Goal: Transaction & Acquisition: Purchase product/service

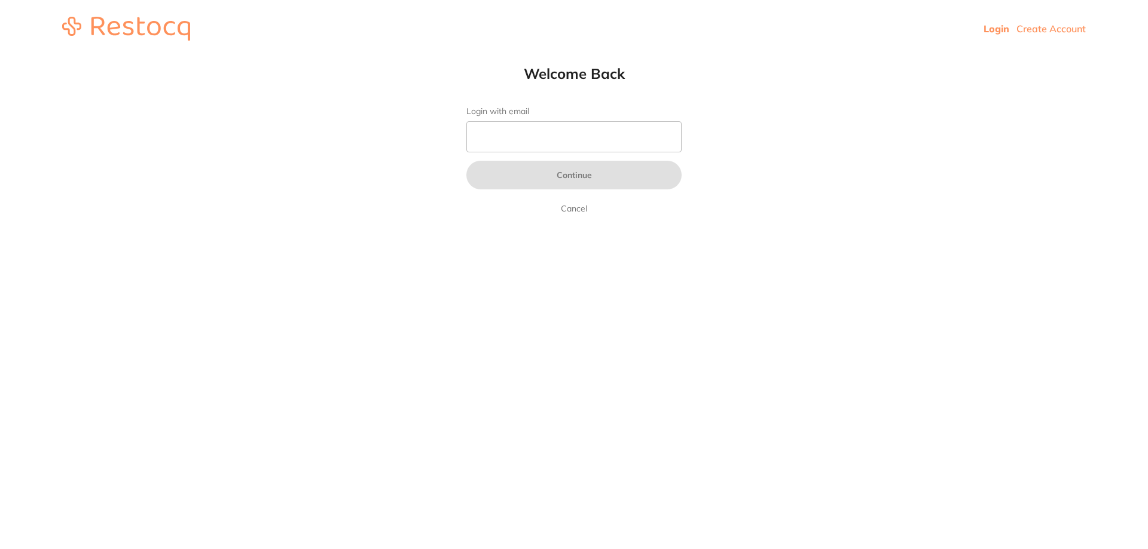
drag, startPoint x: 0, startPoint y: 0, endPoint x: 513, endPoint y: 139, distance: 531.3
click at [513, 139] on input "Login with email" at bounding box center [573, 136] width 215 height 31
type input "[EMAIL_ADDRESS][DOMAIN_NAME]"
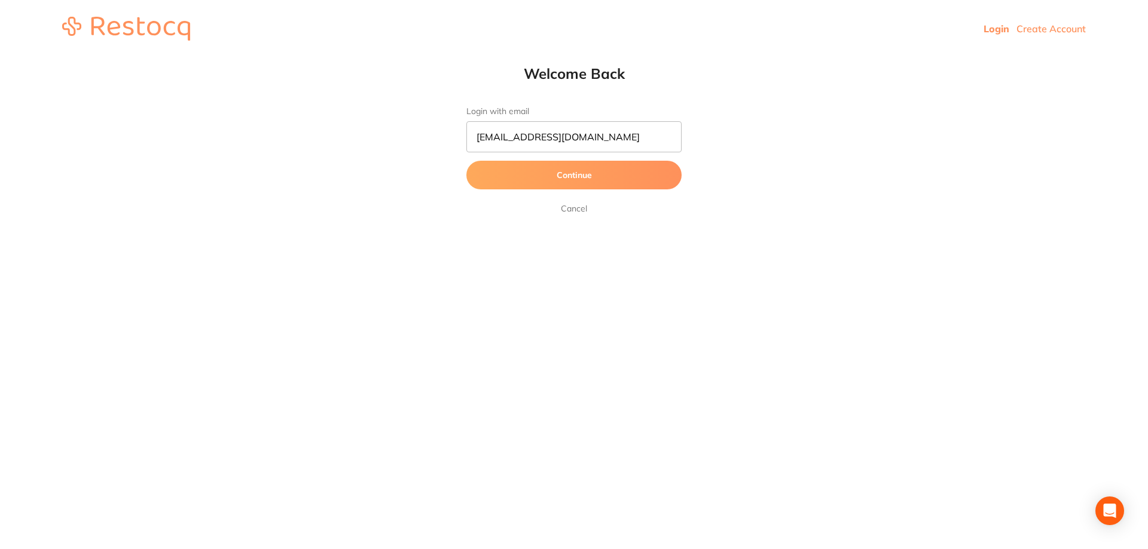
click at [531, 178] on button "Continue" at bounding box center [573, 175] width 215 height 29
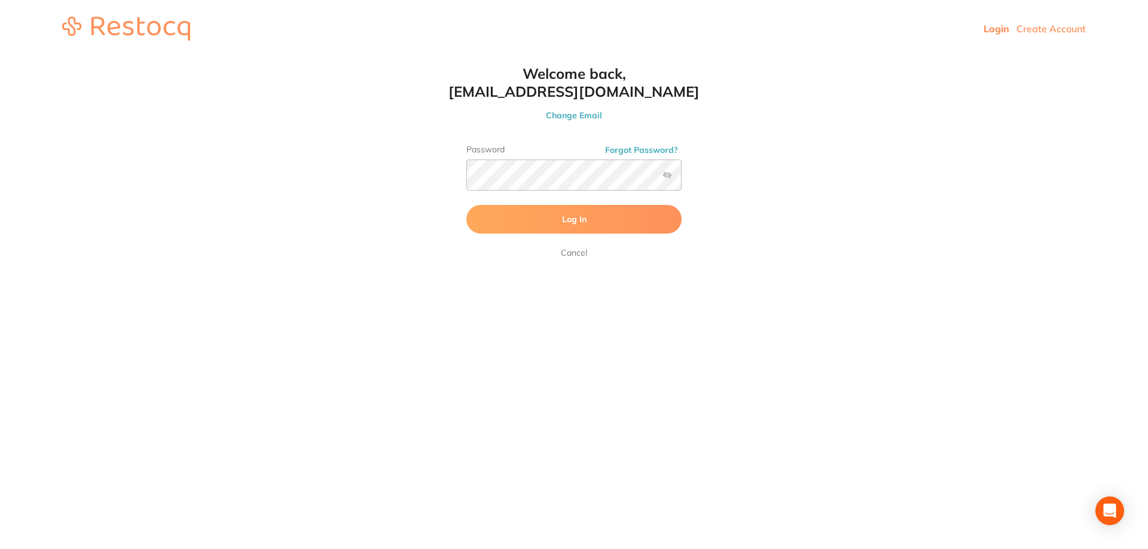
click at [567, 219] on span "Log In" at bounding box center [574, 219] width 25 height 11
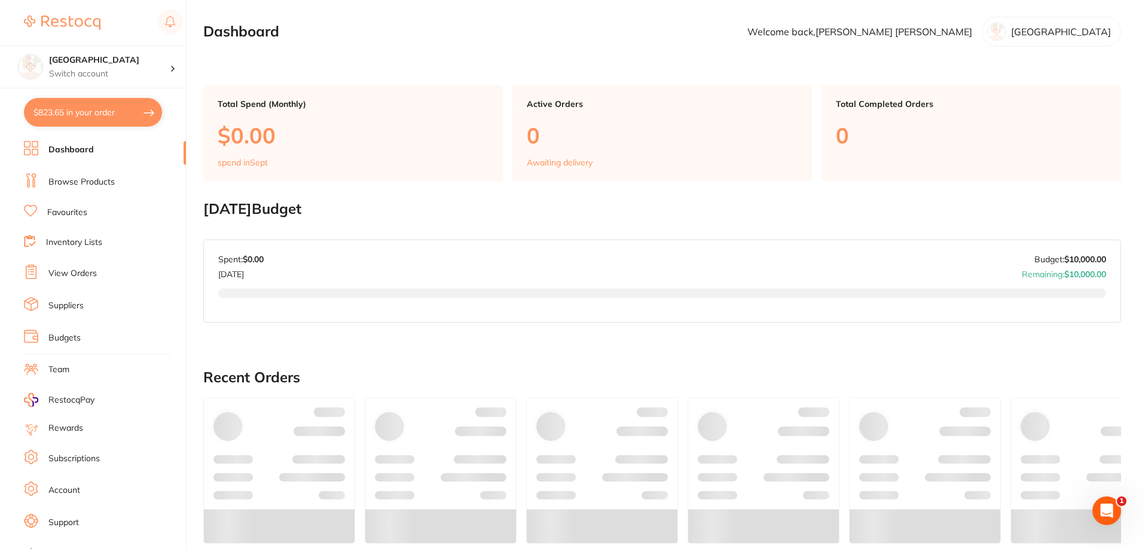
click at [82, 116] on button "$823.65 in your order" at bounding box center [93, 112] width 138 height 29
checkbox input "true"
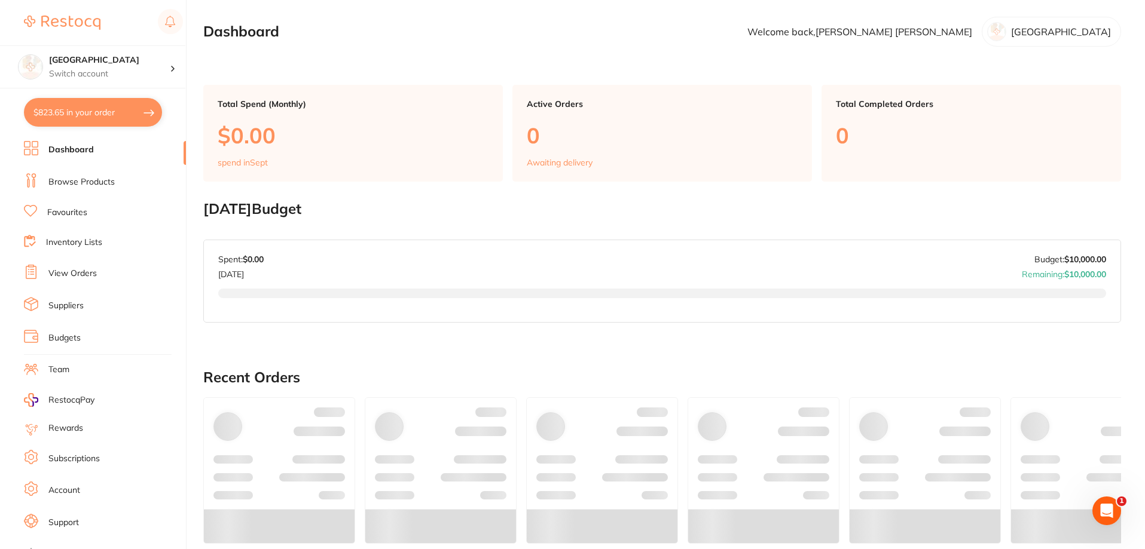
checkbox input "true"
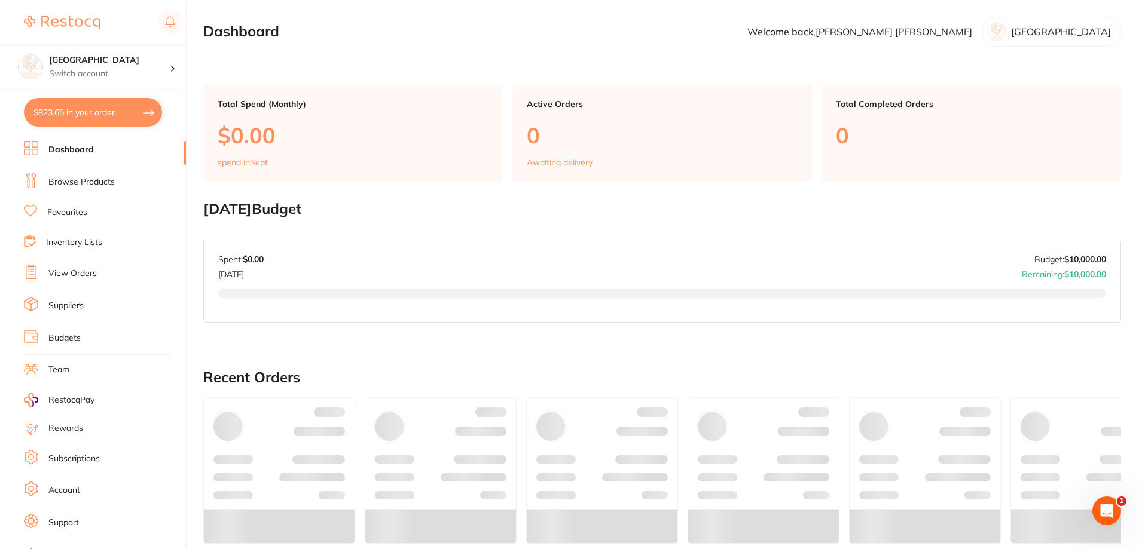
checkbox input "true"
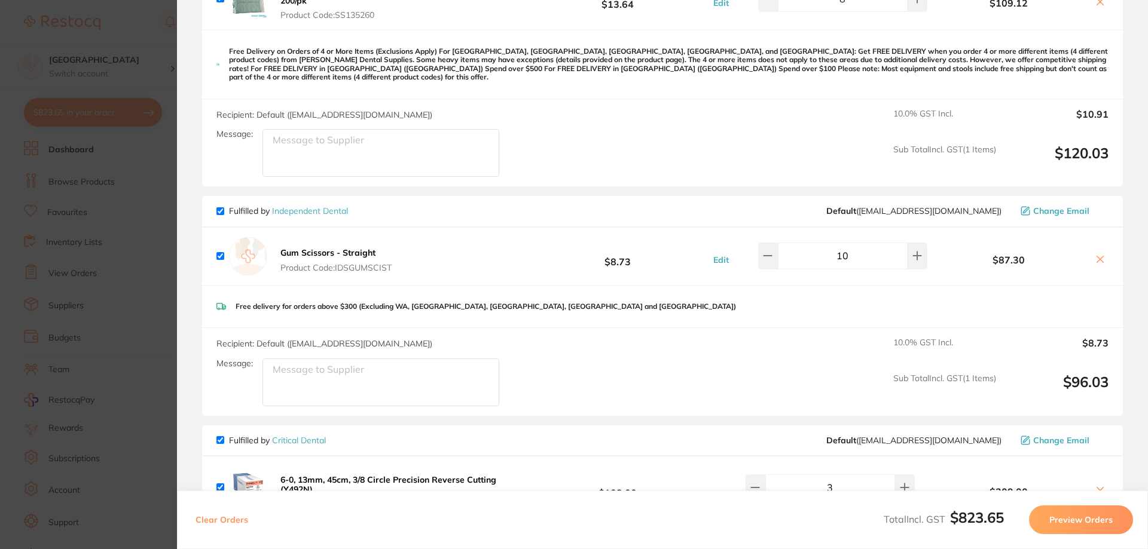
scroll to position [359, 0]
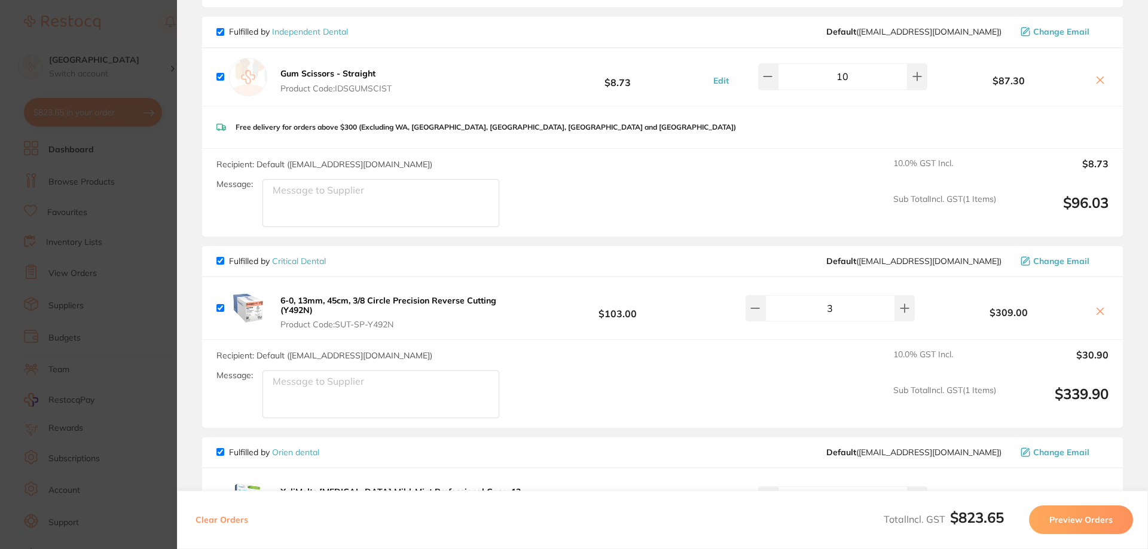
click at [1097, 308] on icon at bounding box center [1100, 311] width 7 height 7
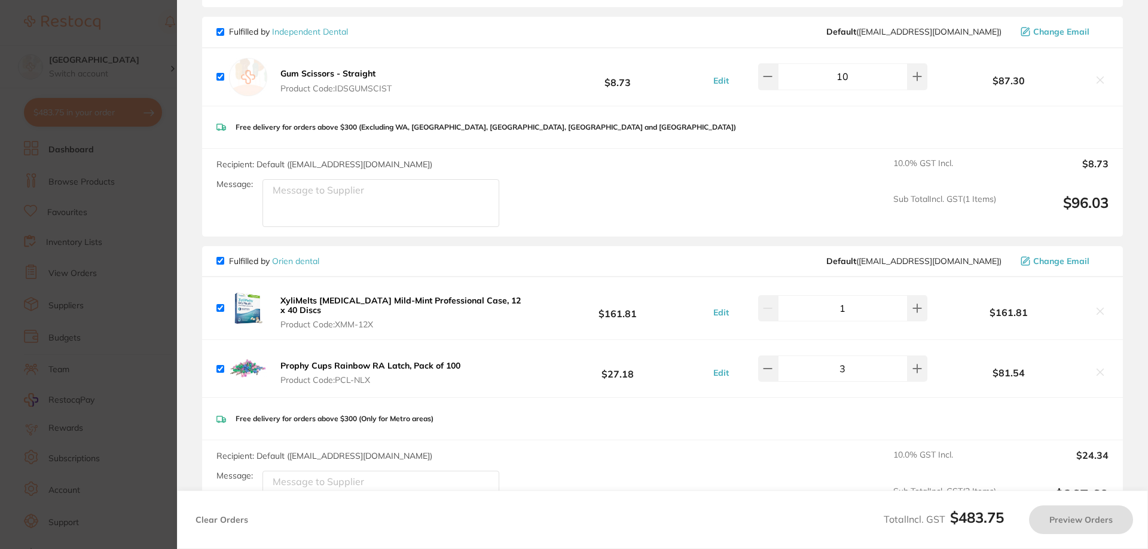
checkbox input "true"
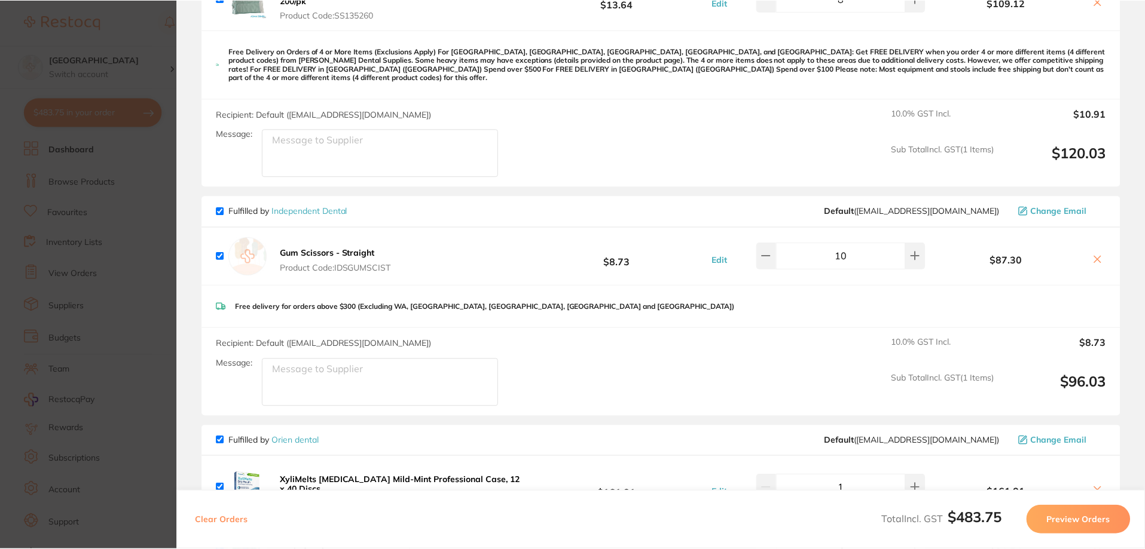
scroll to position [0, 0]
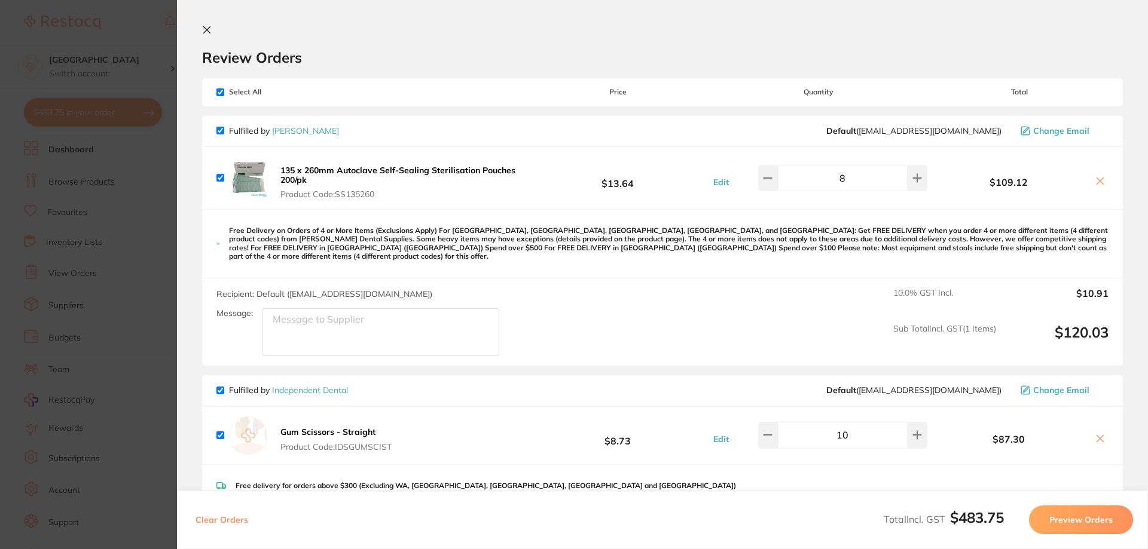
click at [206, 30] on icon at bounding box center [207, 30] width 7 height 7
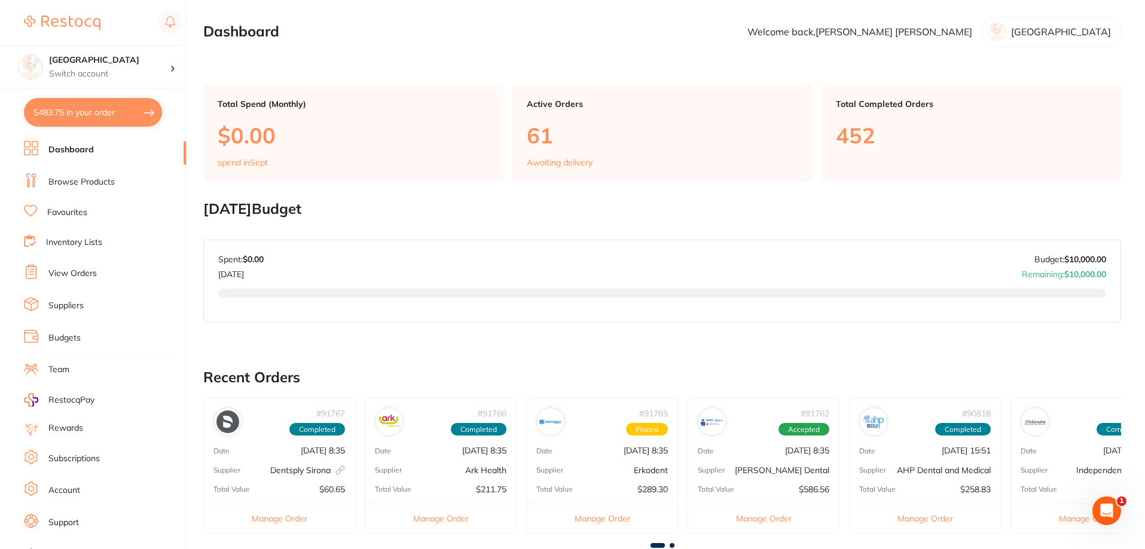
click at [60, 187] on link "Browse Products" at bounding box center [81, 182] width 66 height 12
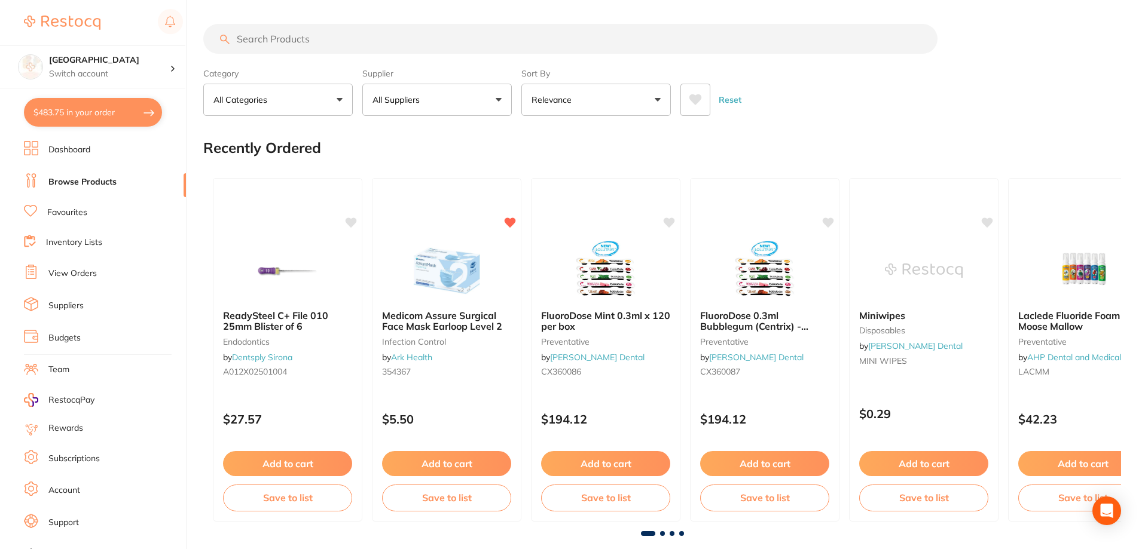
click at [297, 39] on input "search" at bounding box center [570, 39] width 734 height 30
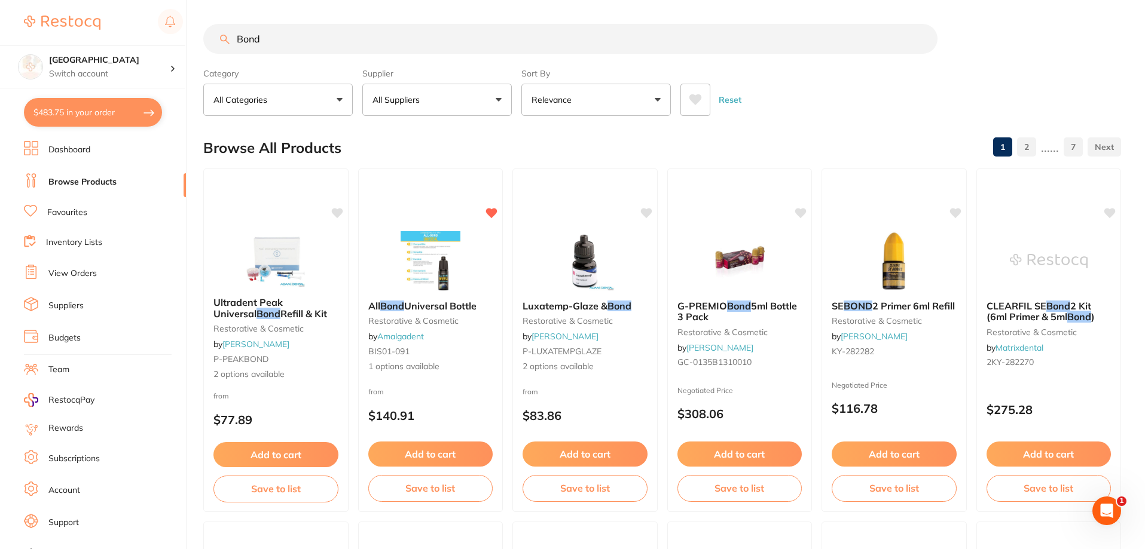
type input "Bond"
click at [698, 93] on button at bounding box center [695, 100] width 30 height 32
click at [408, 446] on button "Add to cart" at bounding box center [430, 456] width 126 height 26
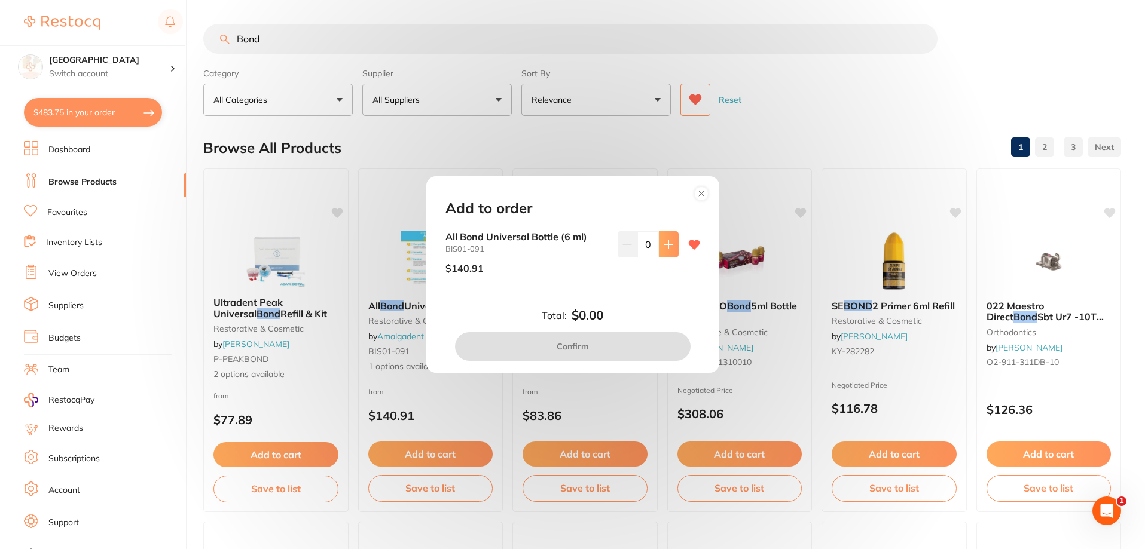
click at [659, 243] on button at bounding box center [669, 244] width 20 height 26
type input "1"
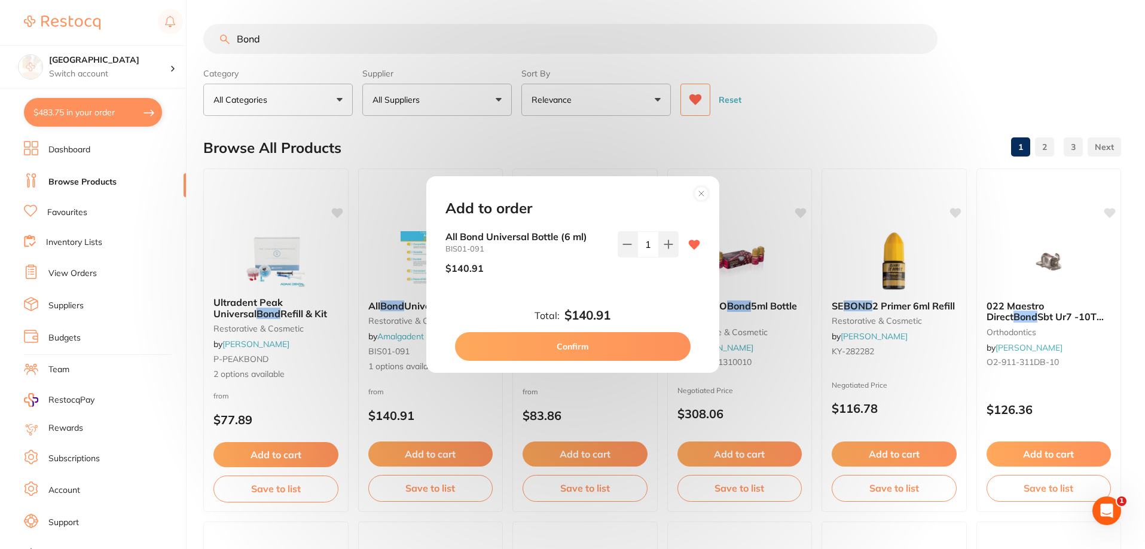
click at [597, 343] on button "Confirm" at bounding box center [573, 346] width 236 height 29
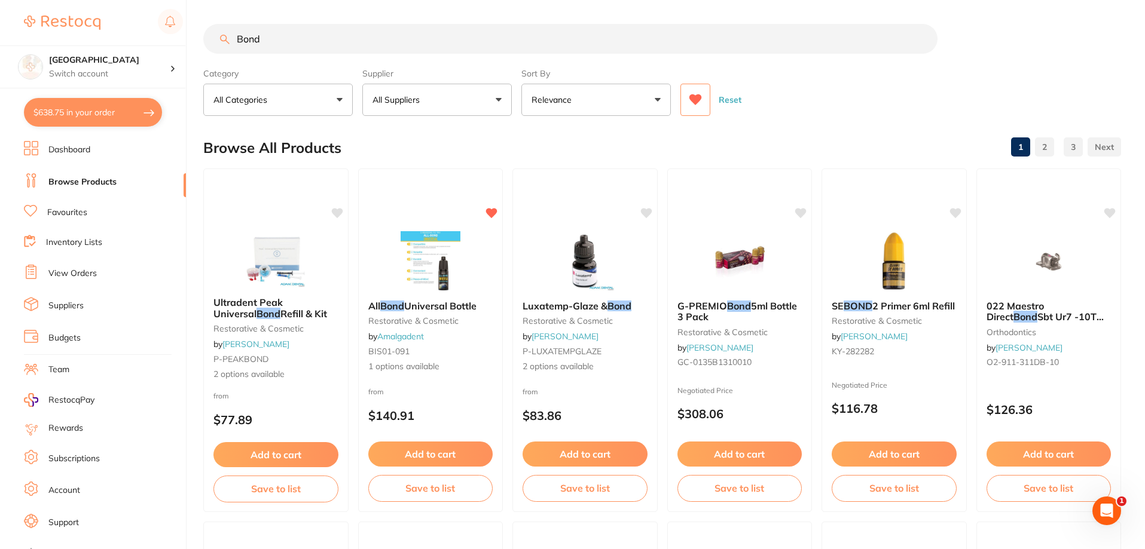
click at [70, 114] on button "$638.75 in your order" at bounding box center [93, 112] width 138 height 29
checkbox input "true"
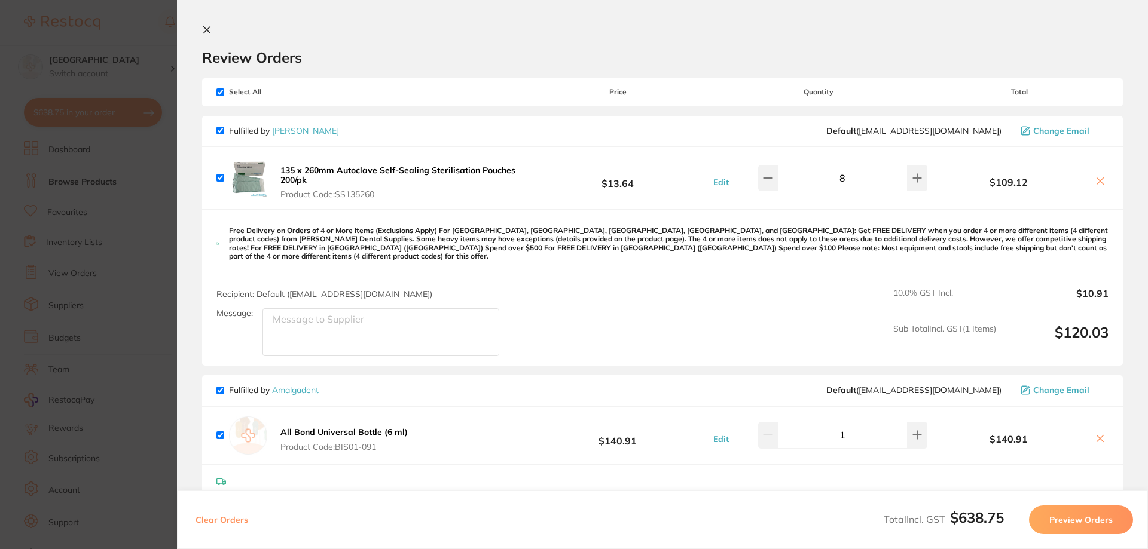
click at [205, 28] on icon at bounding box center [207, 30] width 7 height 7
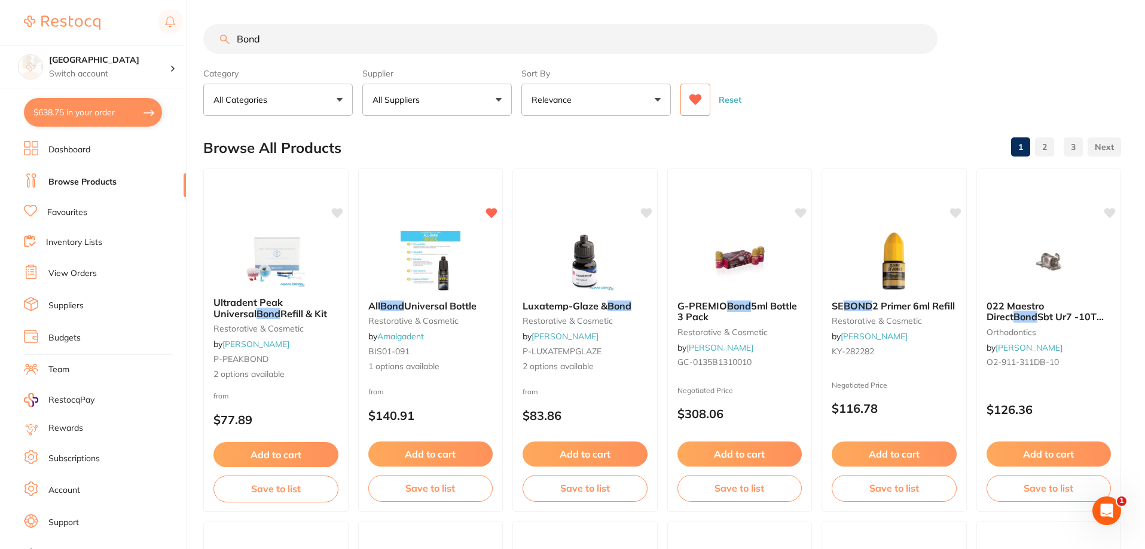
drag, startPoint x: 274, startPoint y: 39, endPoint x: 189, endPoint y: 38, distance: 84.9
click at [189, 38] on div "$638.75 [GEOGRAPHIC_DATA] Switch account [GEOGRAPHIC_DATA] $638.75 in your orde…" at bounding box center [572, 274] width 1145 height 549
click at [464, 102] on button "All Suppliers" at bounding box center [436, 100] width 149 height 32
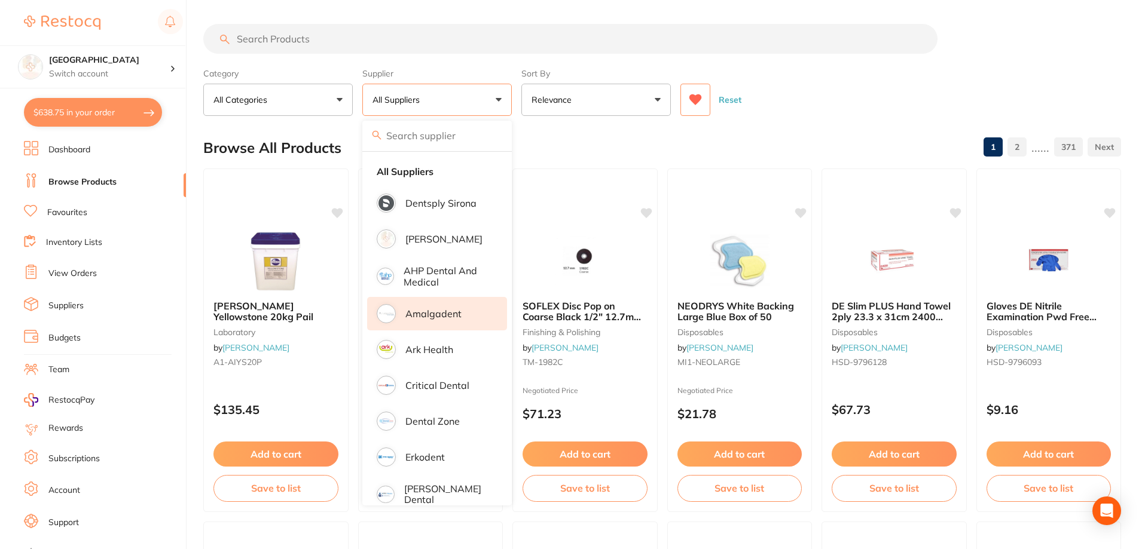
click at [430, 314] on p "Amalgadent" at bounding box center [433, 313] width 56 height 11
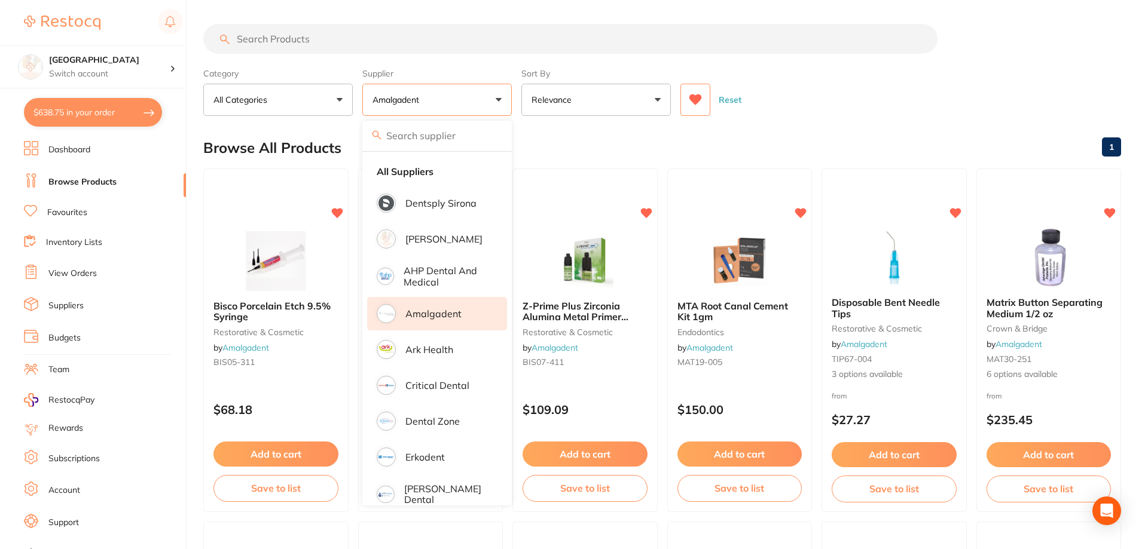
click at [689, 130] on div "Browse All Products 1" at bounding box center [662, 148] width 918 height 40
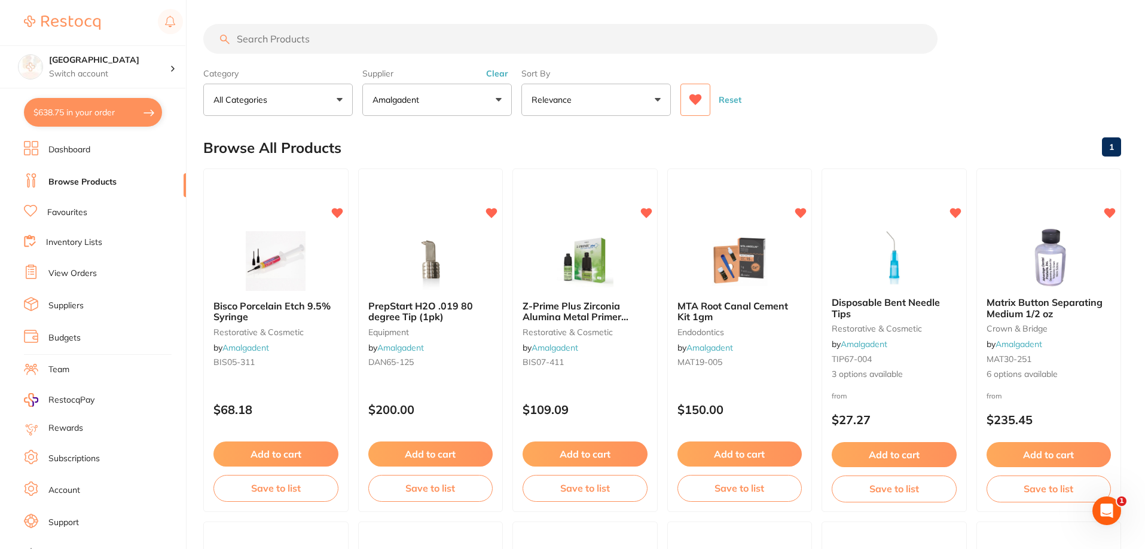
click at [690, 102] on icon at bounding box center [695, 100] width 13 height 12
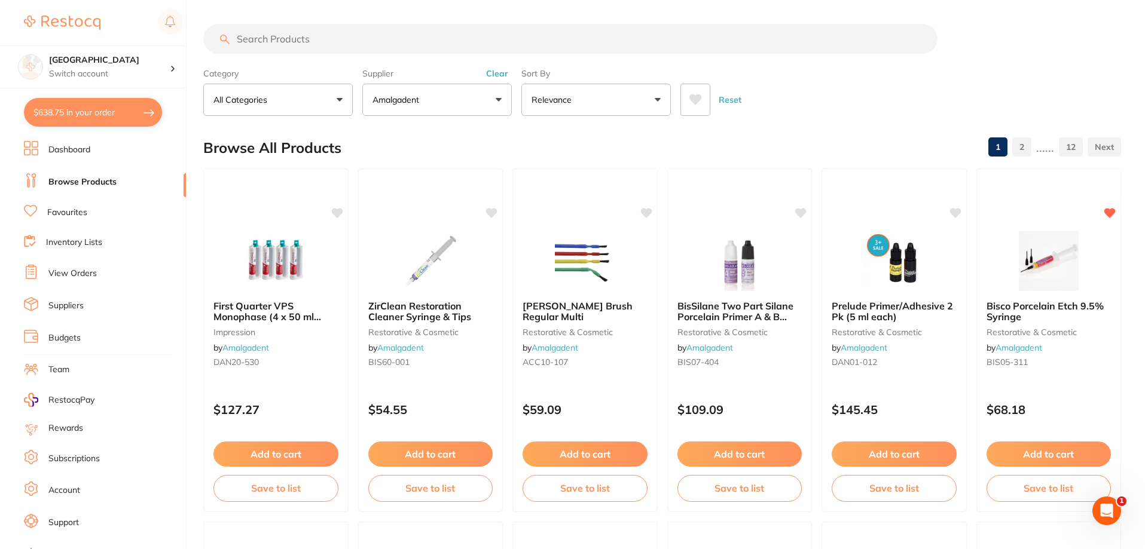
click at [691, 95] on icon at bounding box center [695, 99] width 13 height 11
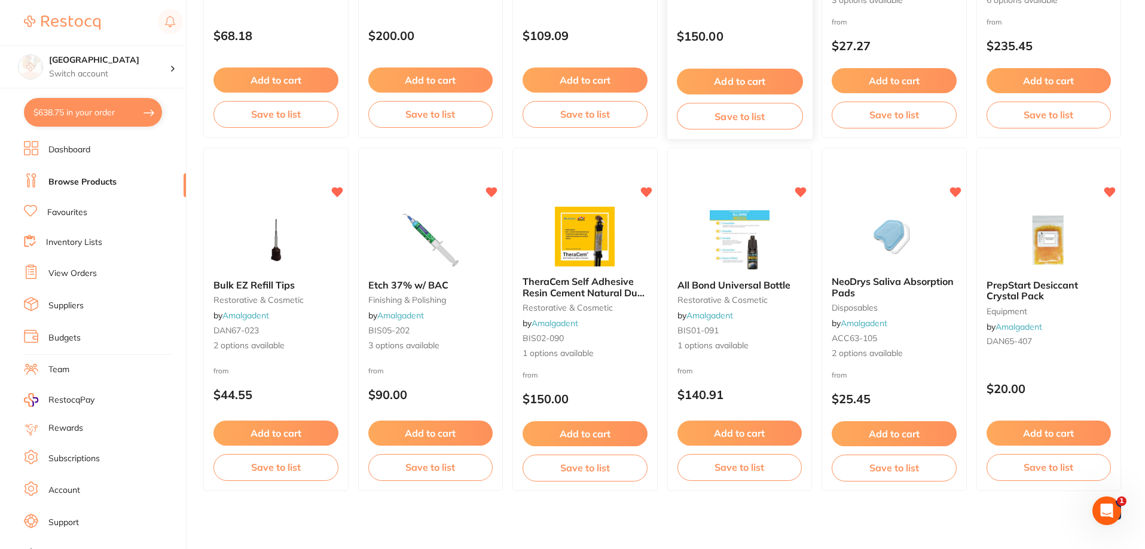
scroll to position [378, 0]
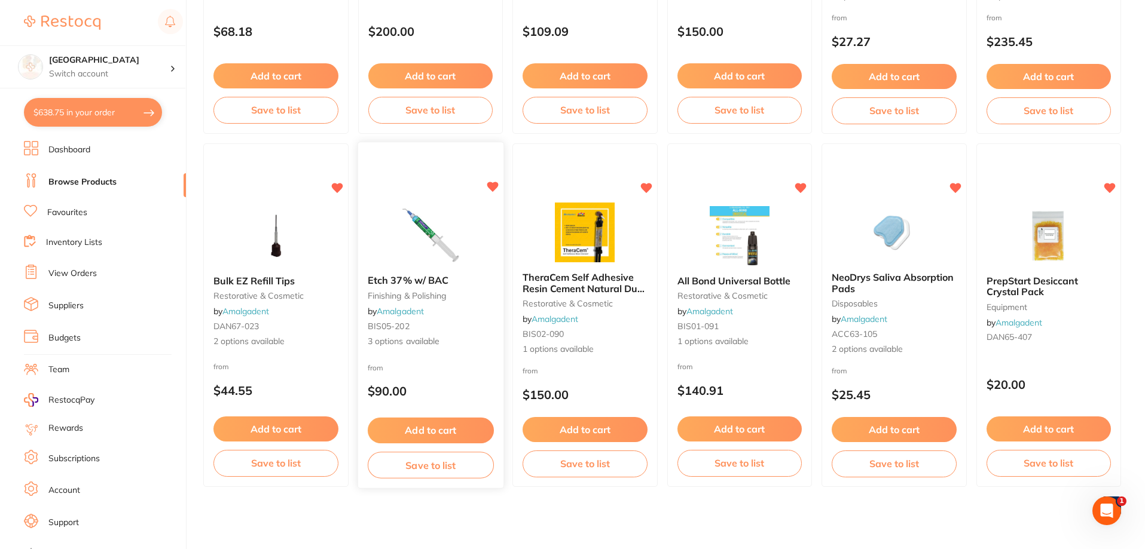
click at [425, 224] on img at bounding box center [430, 235] width 78 height 60
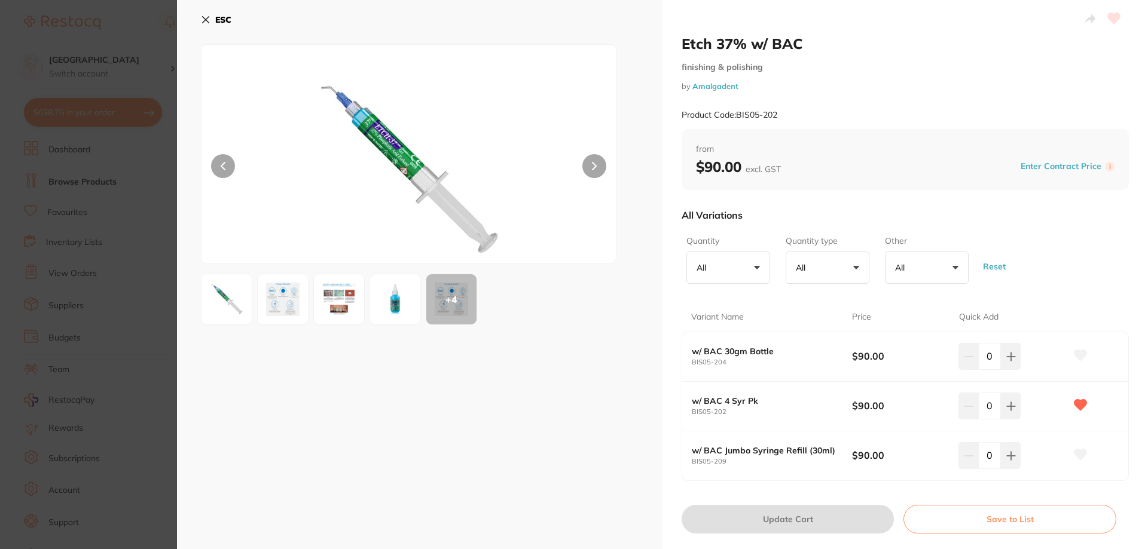
click at [204, 17] on icon at bounding box center [206, 20] width 10 height 10
